Goal: Task Accomplishment & Management: Manage account settings

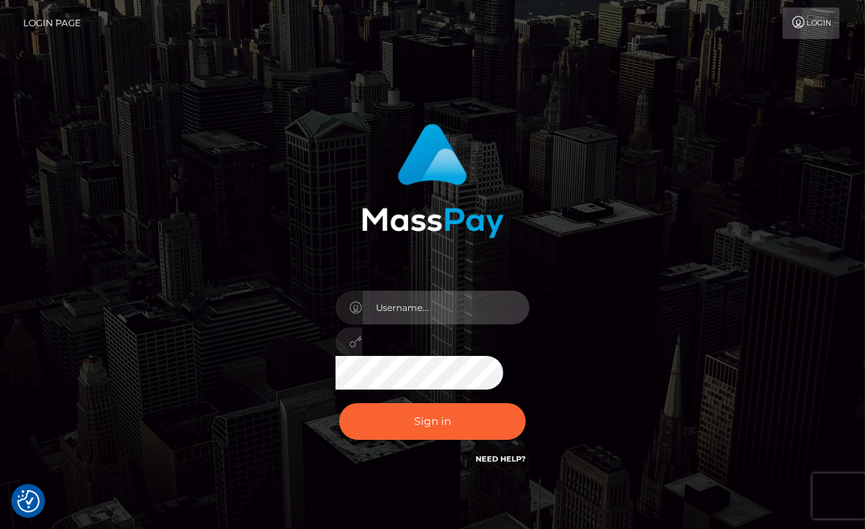
type input "[DOMAIN_NAME][EMAIL_ADDRESS][DOMAIN_NAME]"
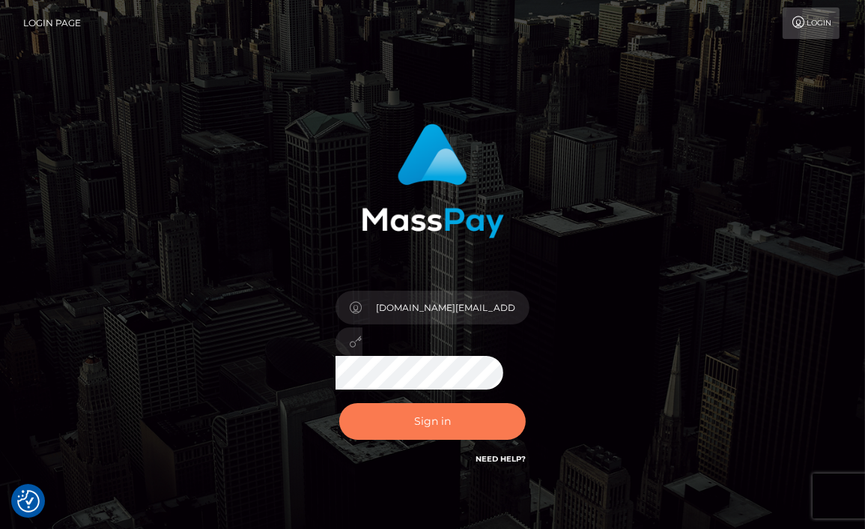
click at [398, 431] on button "Sign in" at bounding box center [432, 421] width 187 height 37
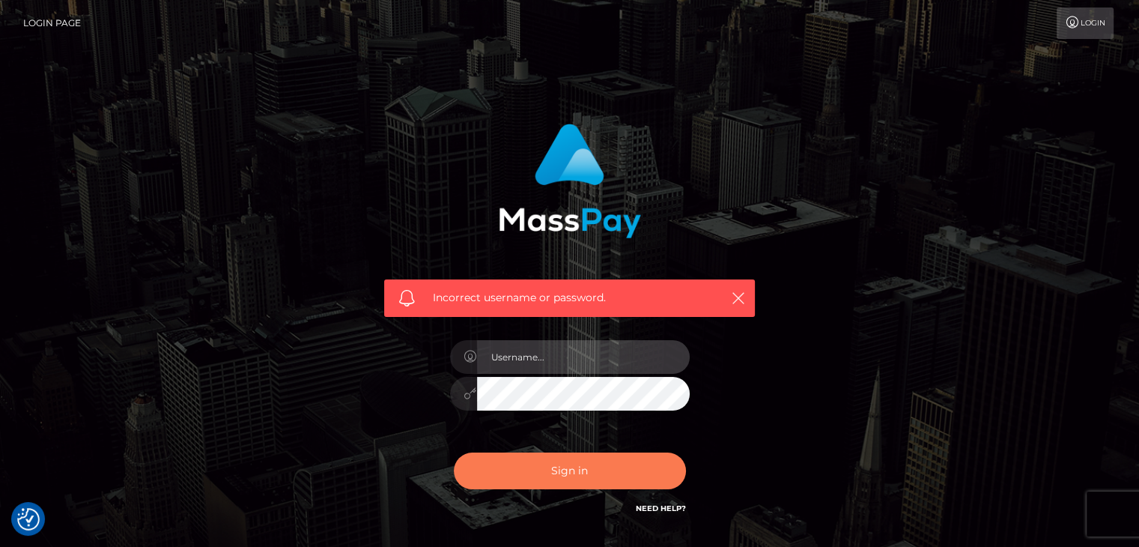
type input "[DOMAIN_NAME][EMAIL_ADDRESS][DOMAIN_NAME]"
click at [555, 468] on button "Sign in" at bounding box center [570, 470] width 232 height 37
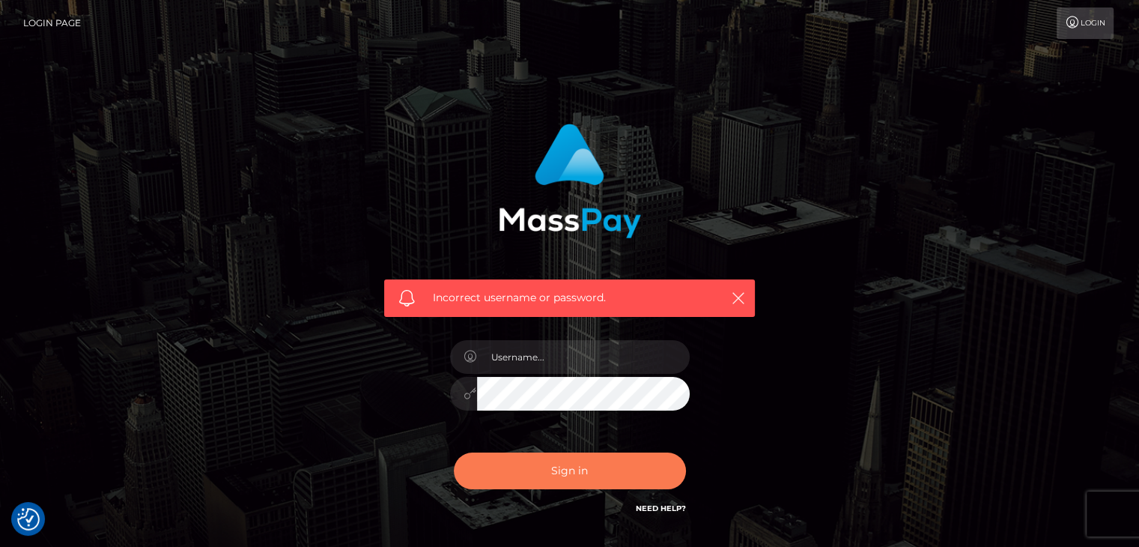
type input "[DOMAIN_NAME][EMAIL_ADDRESS][DOMAIN_NAME]"
click at [568, 473] on button "Sign in" at bounding box center [570, 470] width 232 height 37
